Goal: Task Accomplishment & Management: Complete application form

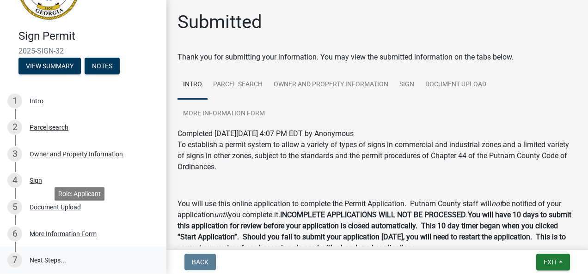
scroll to position [92, 0]
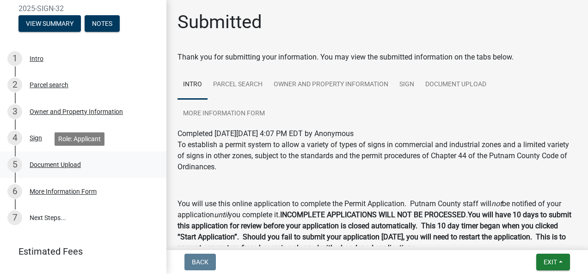
click at [59, 164] on div "Document Upload" at bounding box center [55, 165] width 51 height 6
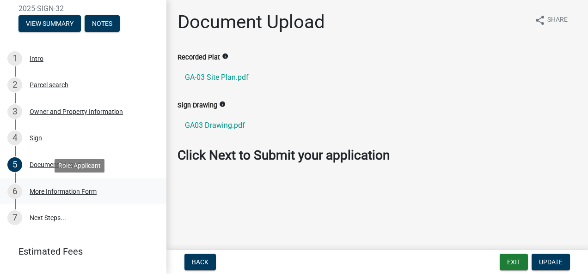
click at [44, 194] on div "More Information Form" at bounding box center [63, 192] width 67 height 6
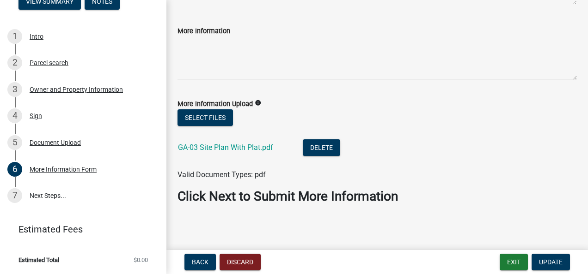
scroll to position [134, 0]
click at [213, 113] on button "Select files" at bounding box center [204, 117] width 55 height 17
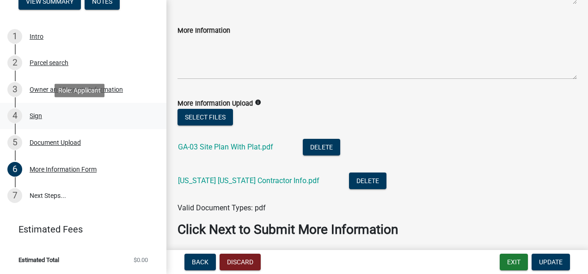
click at [37, 113] on div "Sign" at bounding box center [36, 116] width 12 height 6
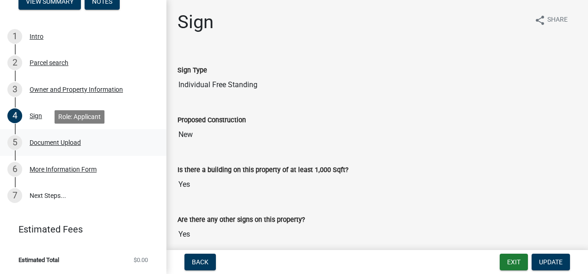
click at [59, 144] on div "Document Upload" at bounding box center [55, 143] width 51 height 6
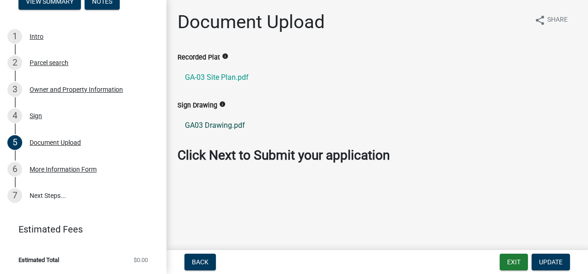
click at [222, 127] on link "GA03 Drawing.pdf" at bounding box center [376, 126] width 399 height 22
click at [66, 170] on div "More Information Form" at bounding box center [63, 169] width 67 height 6
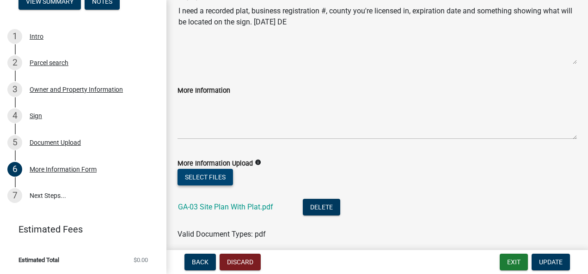
scroll to position [88, 0]
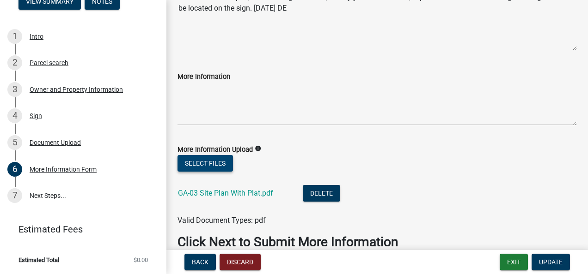
click at [209, 166] on button "Select files" at bounding box center [204, 163] width 55 height 17
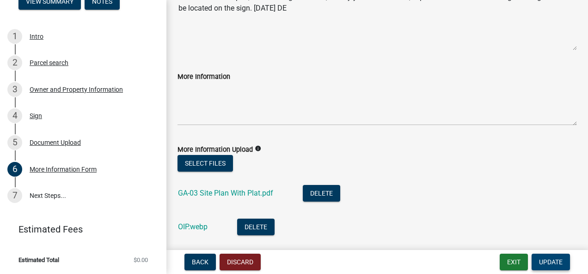
click at [543, 257] on button "Update" at bounding box center [550, 262] width 38 height 17
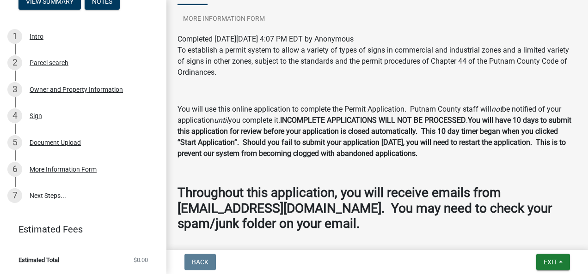
scroll to position [134, 0]
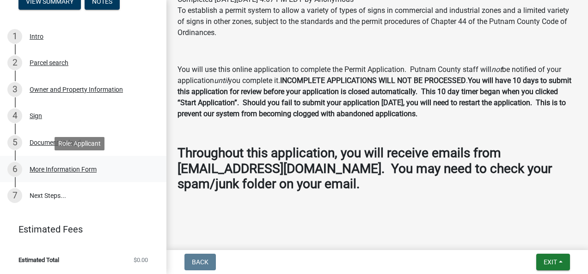
click at [61, 172] on div "More Information Form" at bounding box center [63, 169] width 67 height 6
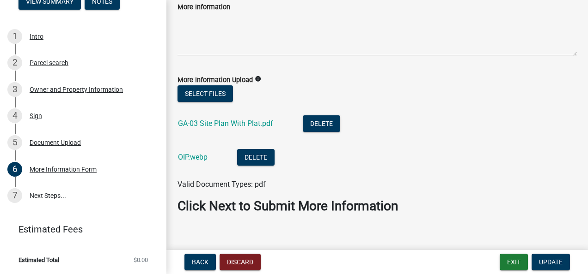
scroll to position [168, 0]
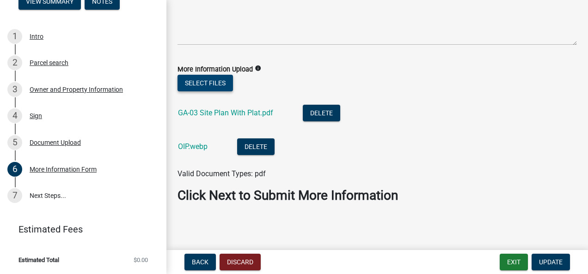
click at [220, 82] on button "Select files" at bounding box center [204, 83] width 55 height 17
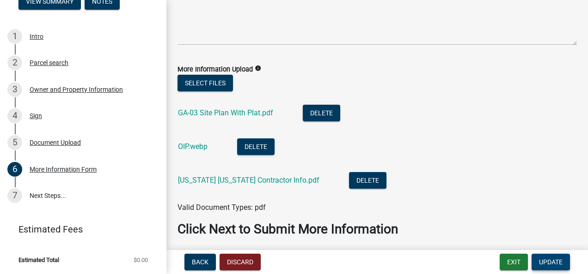
click at [556, 262] on span "Update" at bounding box center [551, 262] width 24 height 7
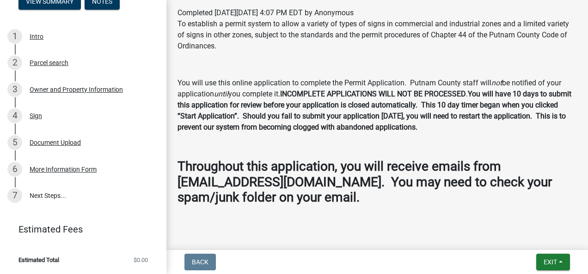
scroll to position [134, 0]
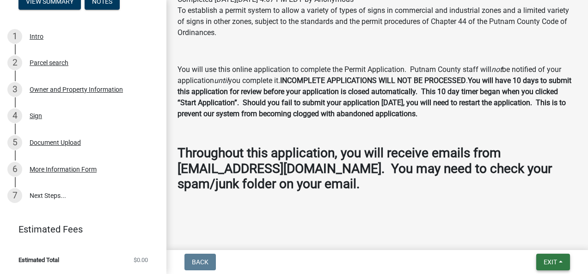
click at [547, 259] on span "Exit" at bounding box center [549, 262] width 13 height 7
